Goal: Transaction & Acquisition: Download file/media

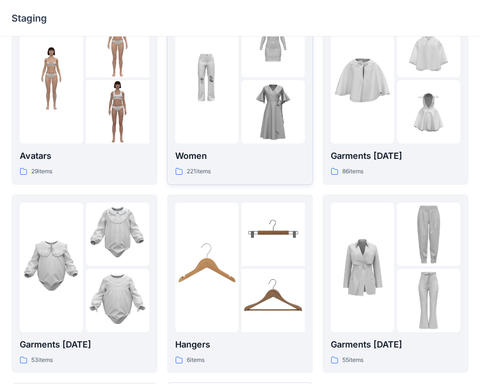
scroll to position [43, 0]
click at [80, 278] on img at bounding box center [51, 266] width 63 height 63
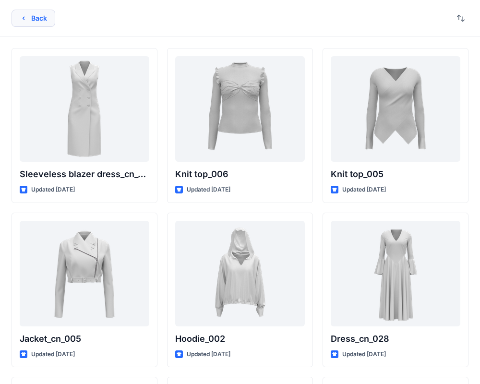
click at [35, 18] on button "Back" at bounding box center [34, 18] width 44 height 17
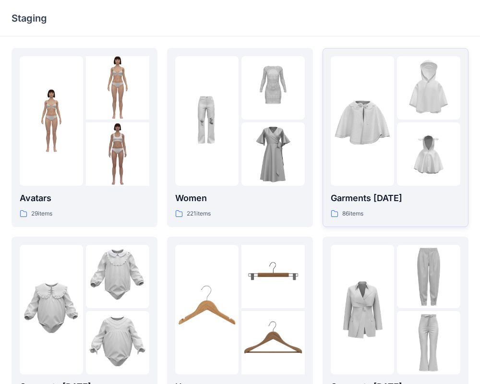
click at [392, 122] on img at bounding box center [362, 120] width 63 height 63
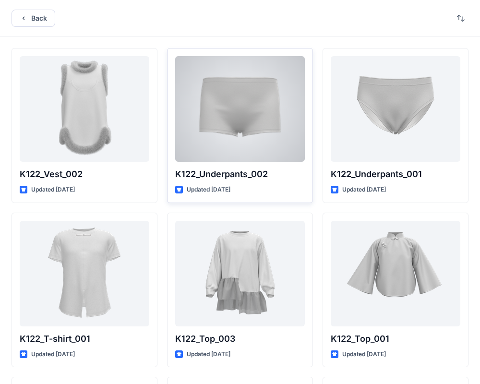
click at [251, 110] on div at bounding box center [240, 109] width 130 height 106
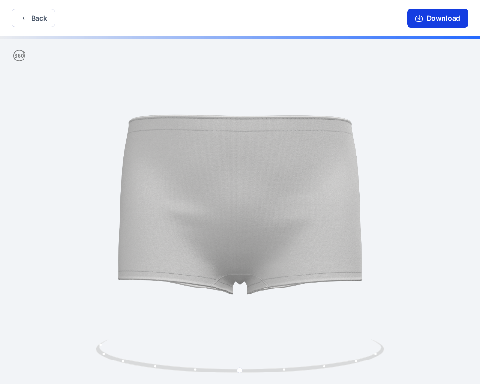
click at [451, 15] on button "Download" at bounding box center [437, 18] width 61 height 19
click at [442, 13] on button "Download" at bounding box center [437, 18] width 61 height 19
click at [443, 22] on button "Download" at bounding box center [437, 18] width 61 height 19
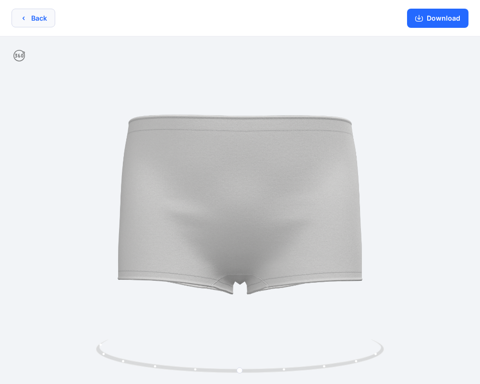
click at [40, 17] on button "Back" at bounding box center [34, 18] width 44 height 19
